Goal: Transaction & Acquisition: Purchase product/service

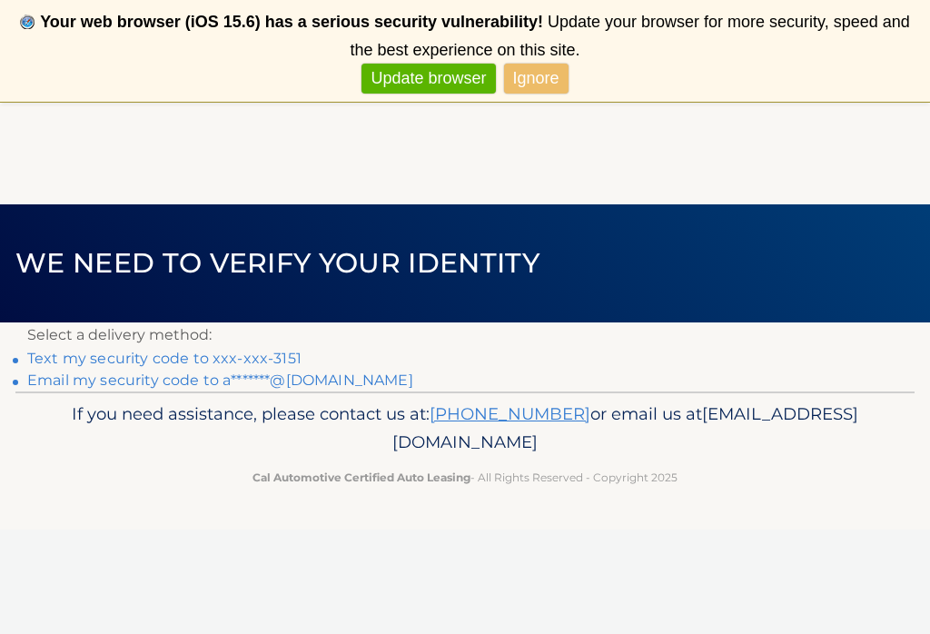
click at [421, 82] on link "Update browser" at bounding box center [427, 79] width 133 height 30
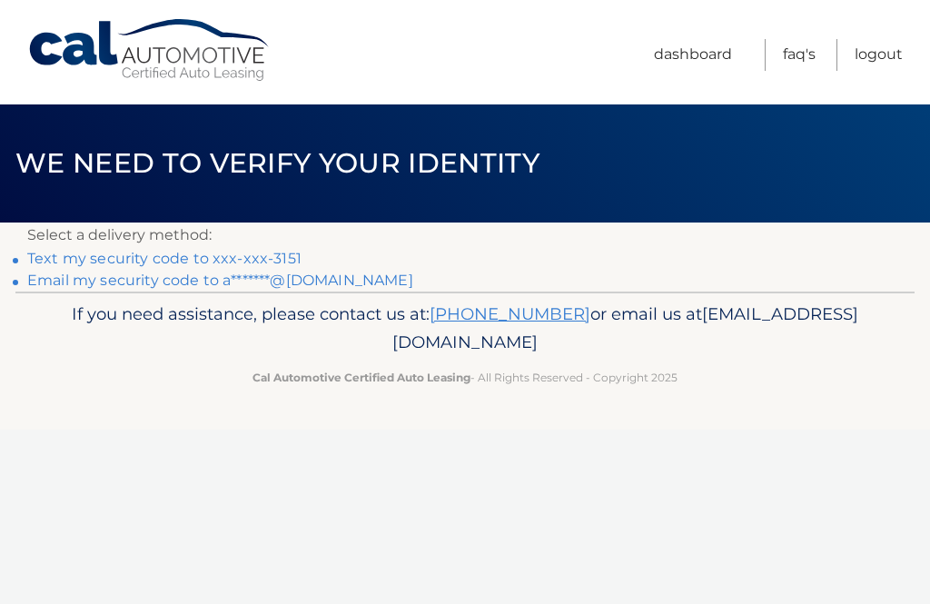
click at [281, 250] on link "Text my security code to xxx-xxx-3151" at bounding box center [164, 258] width 274 height 17
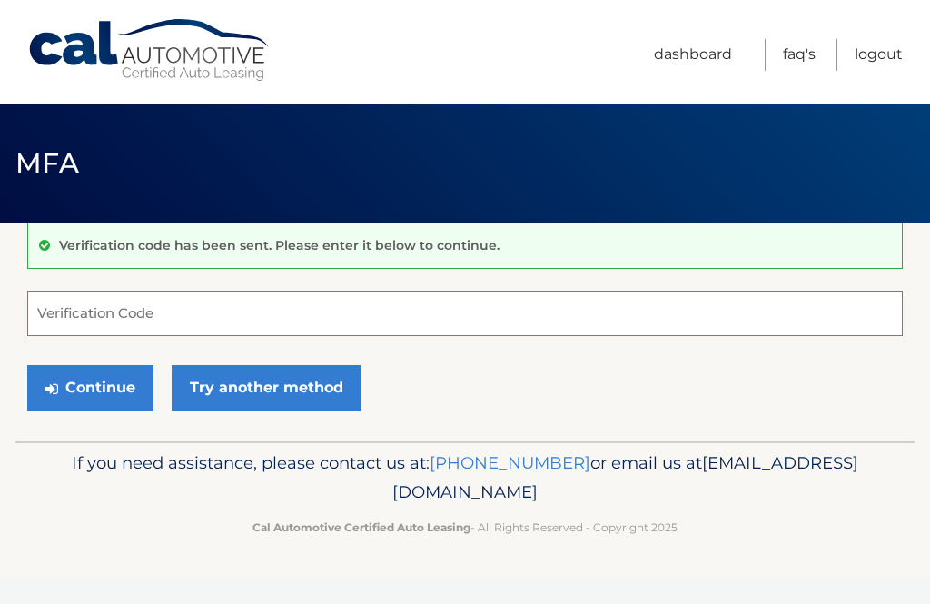
click at [220, 307] on input "Verification Code" at bounding box center [464, 313] width 875 height 45
type input "264819"
click at [92, 397] on button "Continue" at bounding box center [90, 387] width 126 height 45
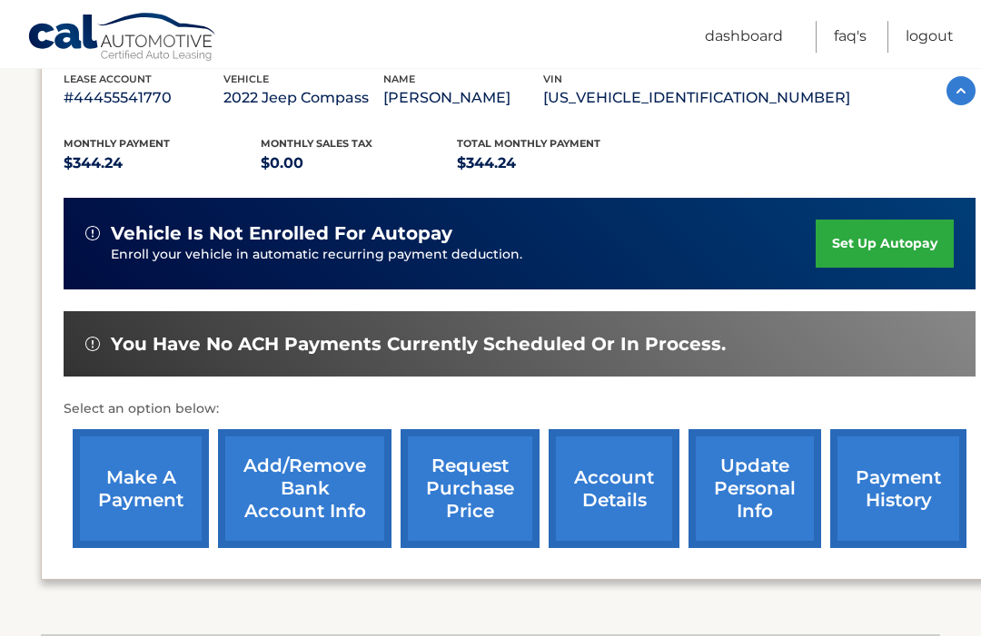
scroll to position [340, 0]
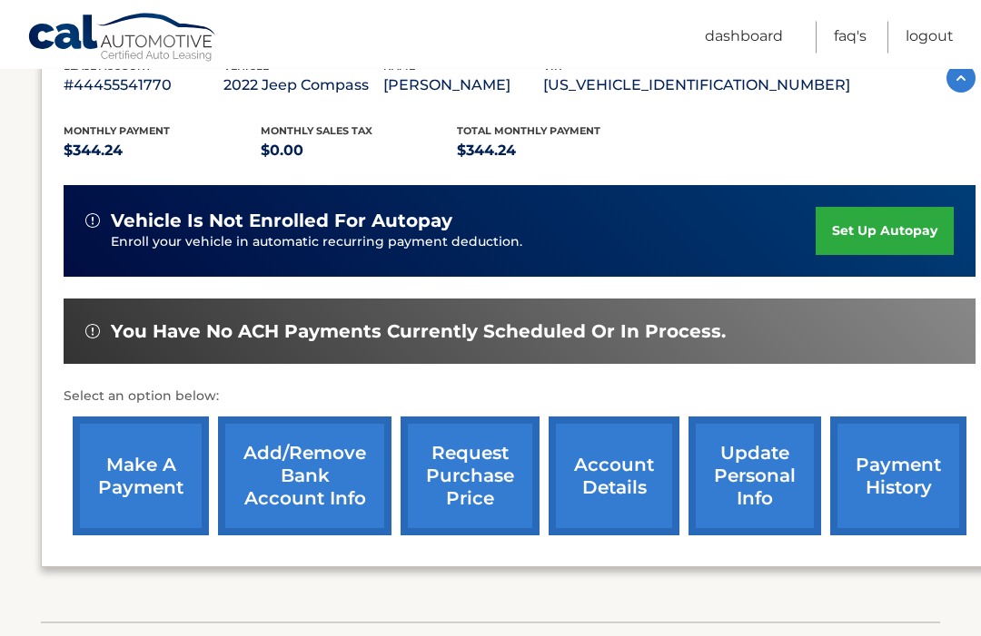
click at [154, 481] on link "make a payment" at bounding box center [141, 476] width 136 height 119
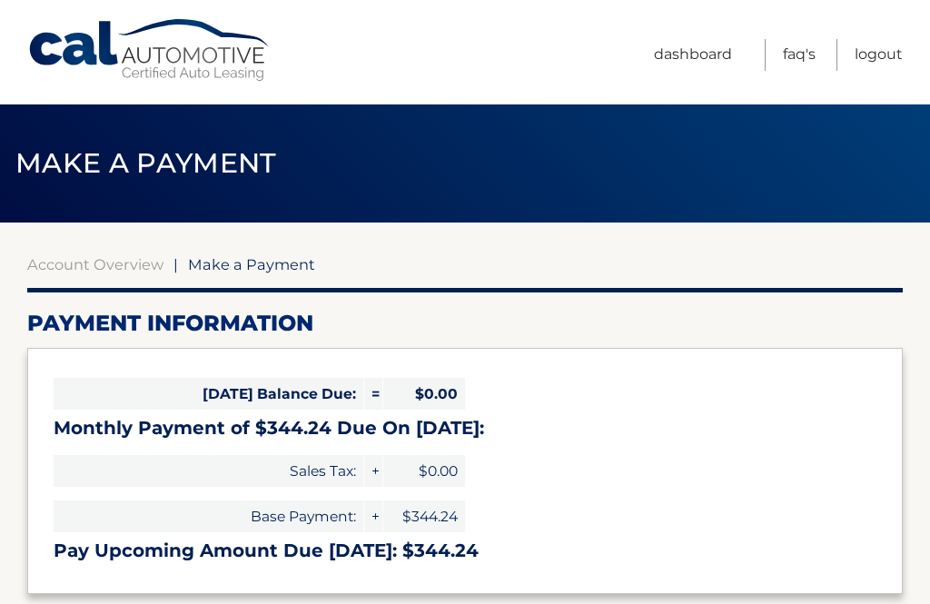
select select "YmIyYmViOTItYzFlYy00MGRmLTg4NmItMGNmM2M3ZWMxYzM1"
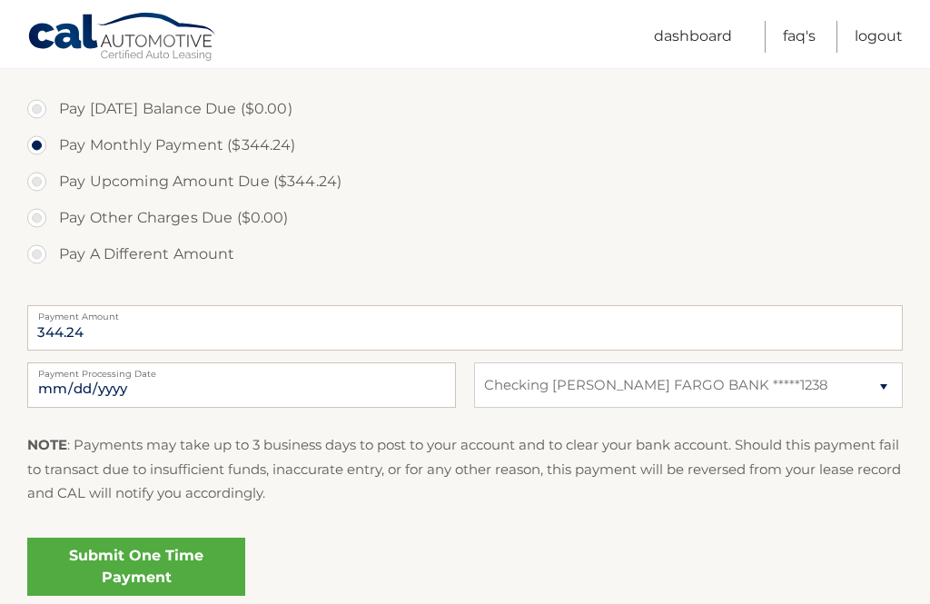
scroll to position [573, 0]
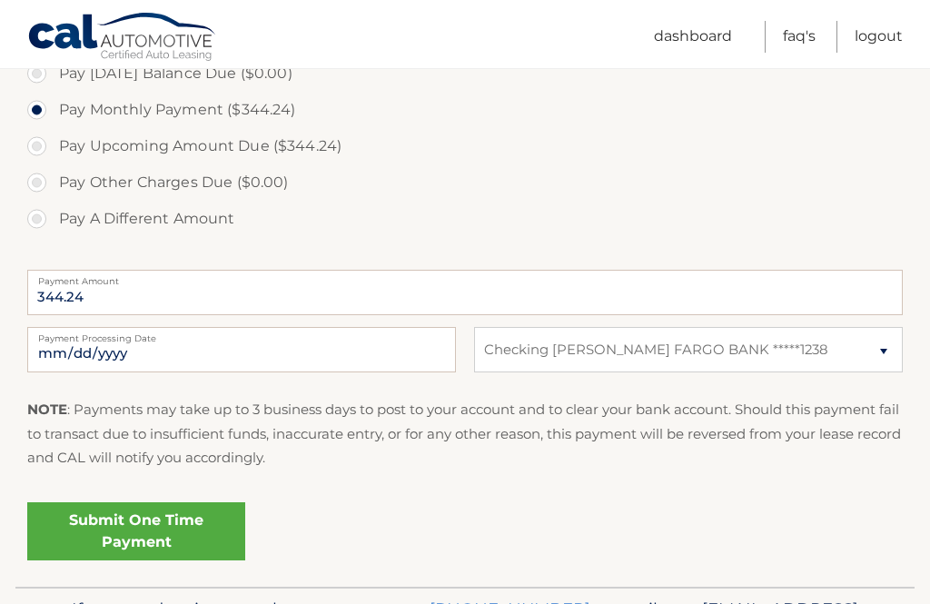
click at [179, 523] on link "Submit One Time Payment" at bounding box center [136, 531] width 218 height 58
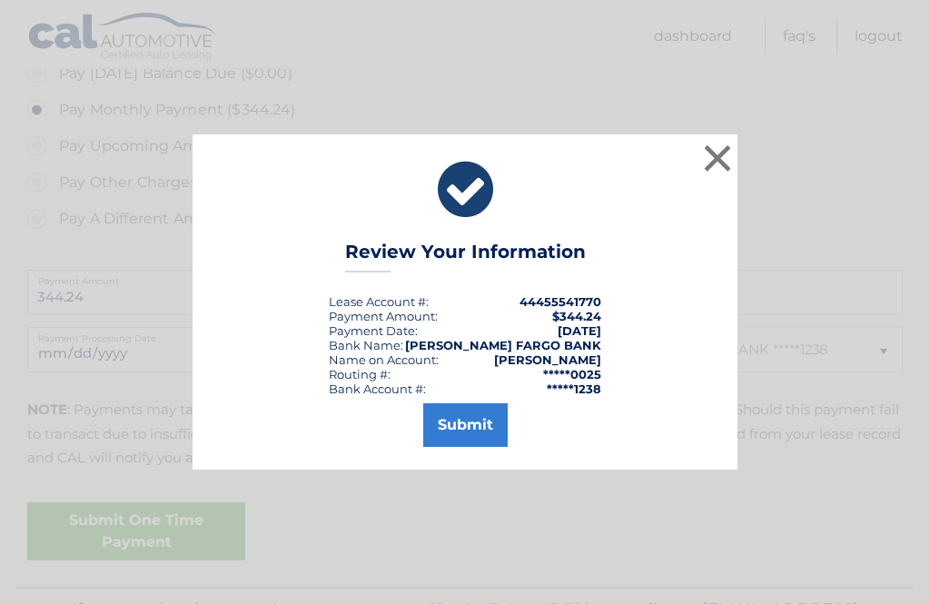
click at [479, 447] on button "Submit" at bounding box center [465, 425] width 84 height 44
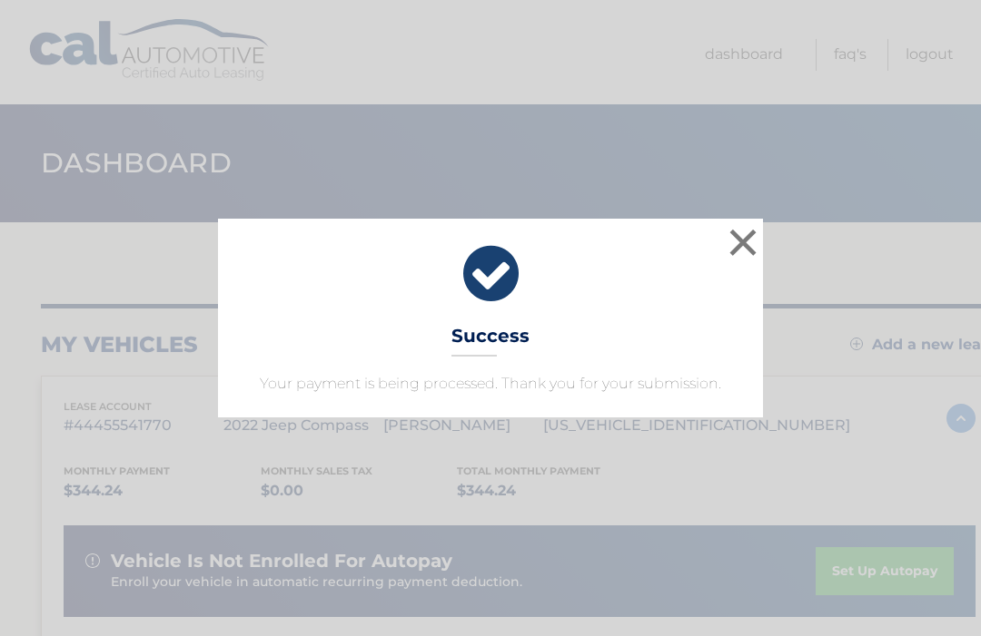
click at [744, 246] on button "×" at bounding box center [743, 242] width 36 height 36
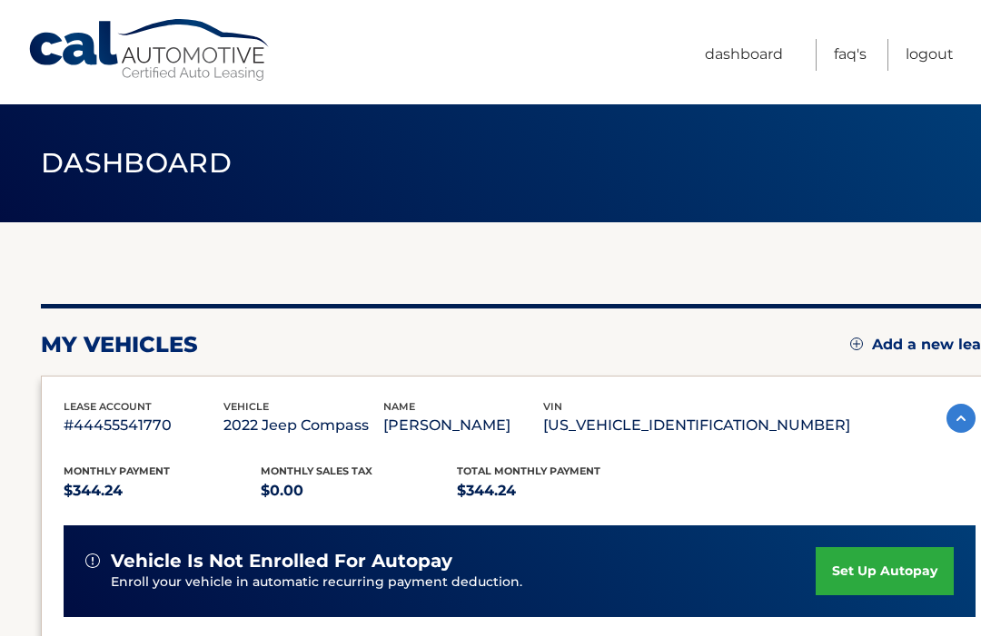
click at [941, 59] on link "Logout" at bounding box center [929, 55] width 48 height 32
